Goal: Task Accomplishment & Management: Manage account settings

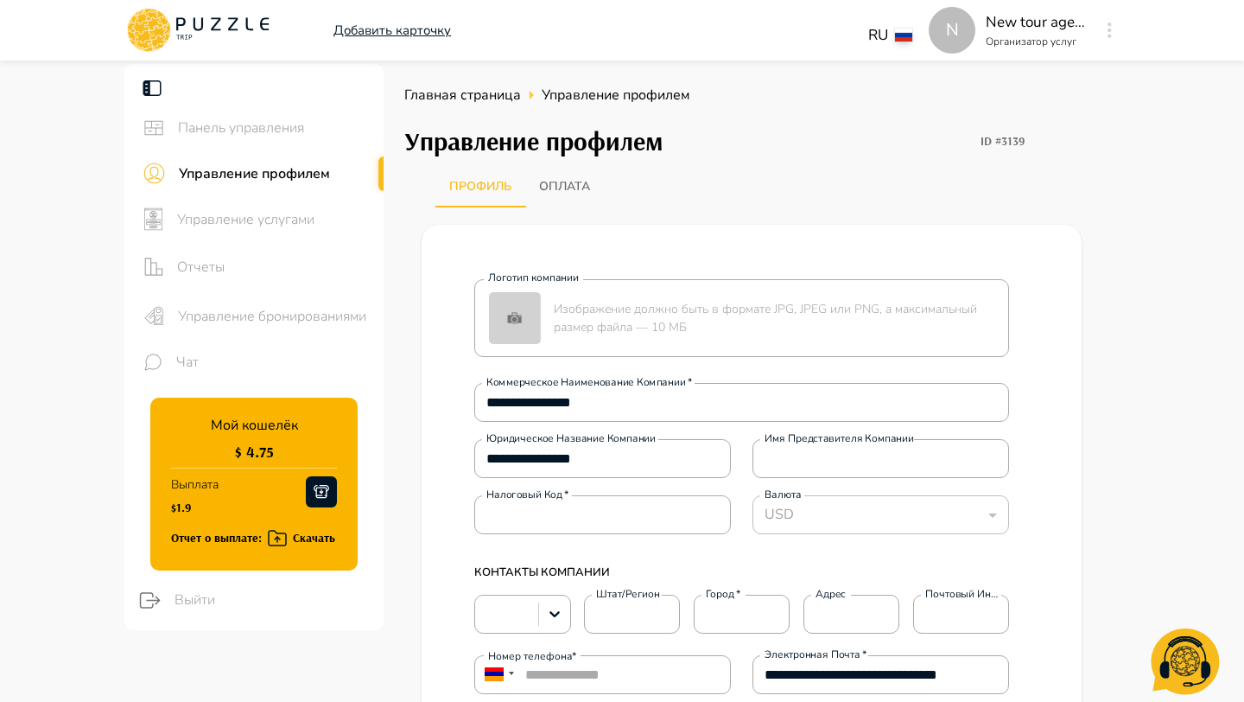
click at [576, 202] on button "Оплата" at bounding box center [564, 186] width 79 height 41
